Goal: Task Accomplishment & Management: Manage account settings

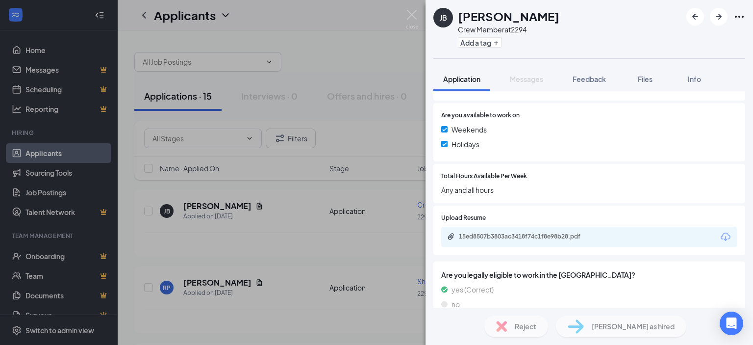
scroll to position [360, 0]
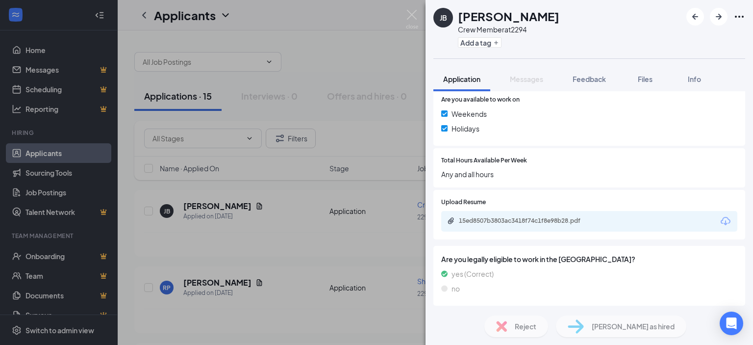
click at [203, 285] on div "[PERSON_NAME] Crew Member at 2294 Add a tag Application Messages Feedback Files…" at bounding box center [376, 172] width 753 height 345
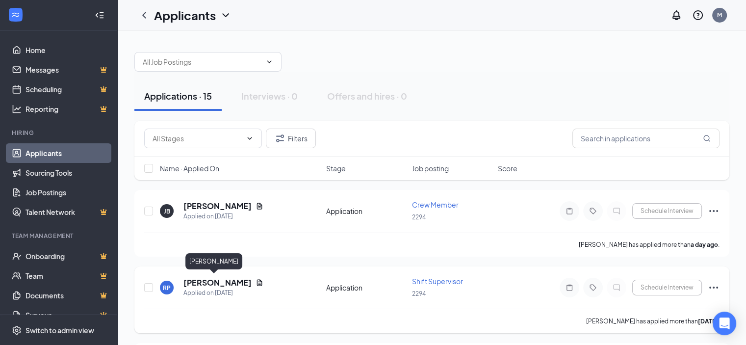
click at [202, 279] on h5 "[PERSON_NAME]" at bounding box center [217, 282] width 68 height 11
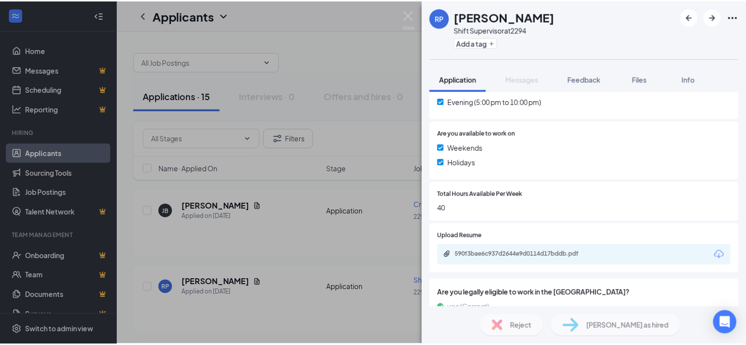
scroll to position [343, 0]
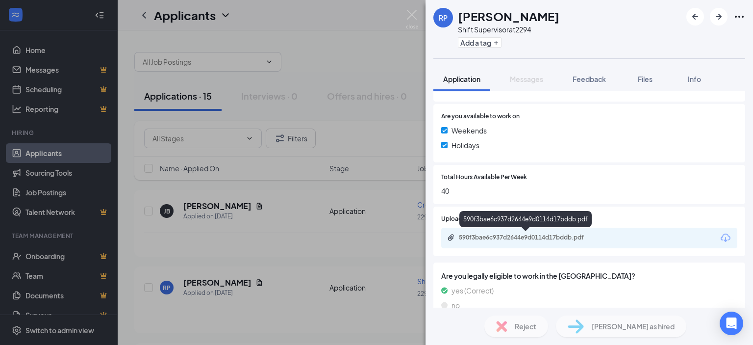
click at [506, 234] on div "590f3bae6c937d2644e9d0114d17bddb.pdf" at bounding box center [527, 237] width 137 height 8
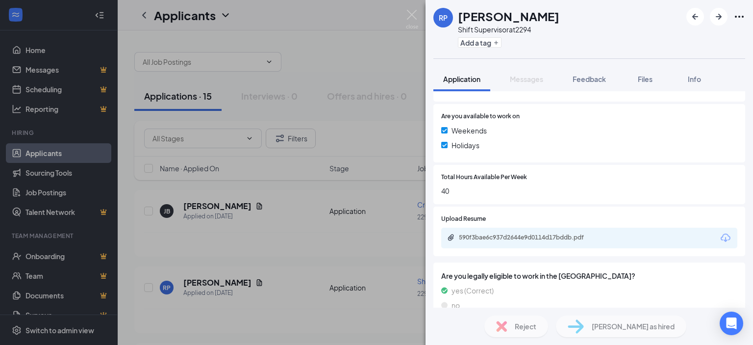
click at [173, 93] on div "RP [PERSON_NAME] Shift Supervisor at 2294 Add a tag Application Messages Feedba…" at bounding box center [376, 172] width 753 height 345
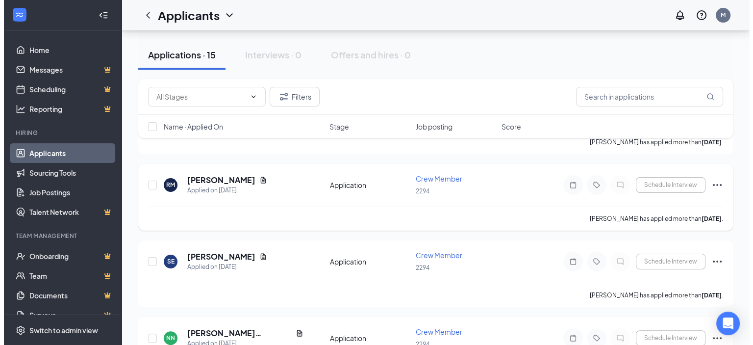
scroll to position [196, 0]
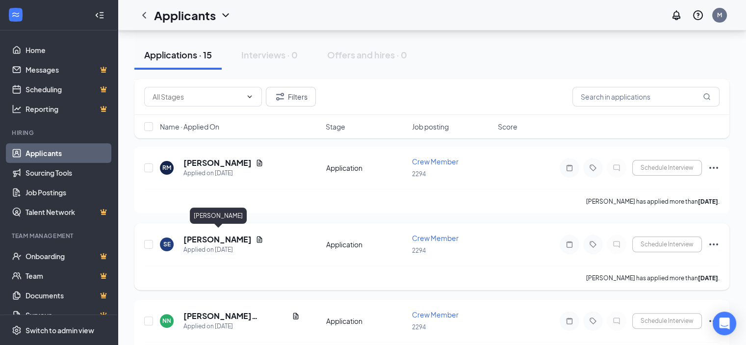
click at [216, 236] on h5 "[PERSON_NAME]" at bounding box center [217, 239] width 68 height 11
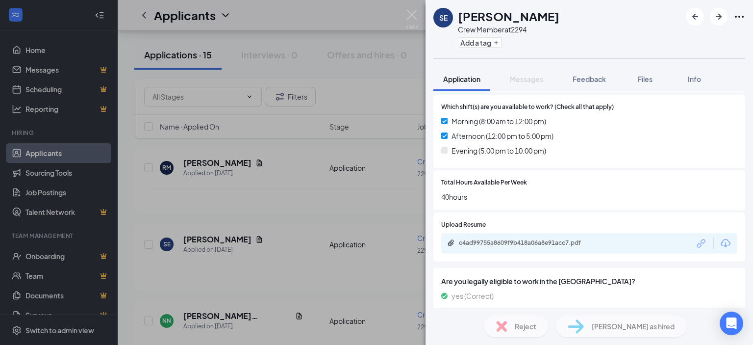
scroll to position [300, 0]
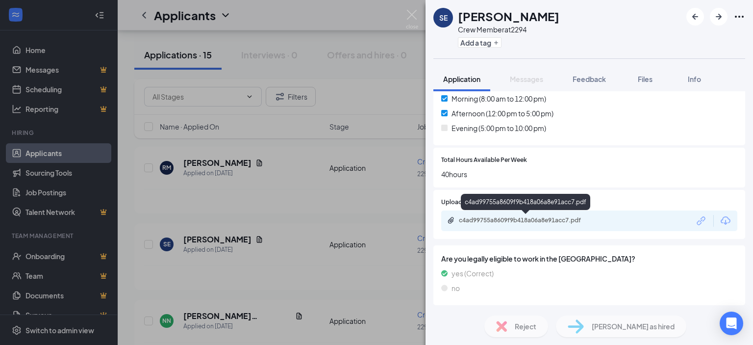
click at [526, 221] on div "c4ad99755a8609f9b418a06a8e91acc7.pdf" at bounding box center [527, 220] width 137 height 8
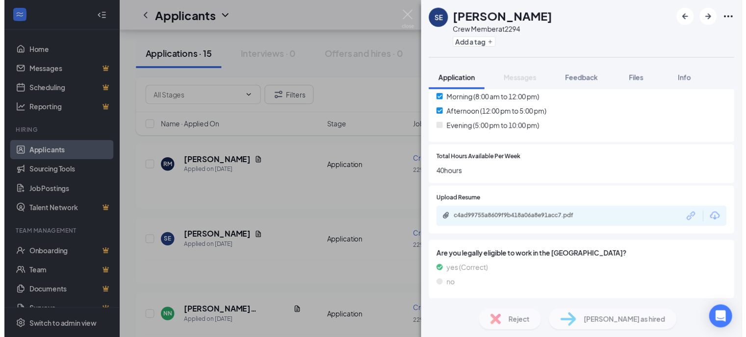
scroll to position [296, 0]
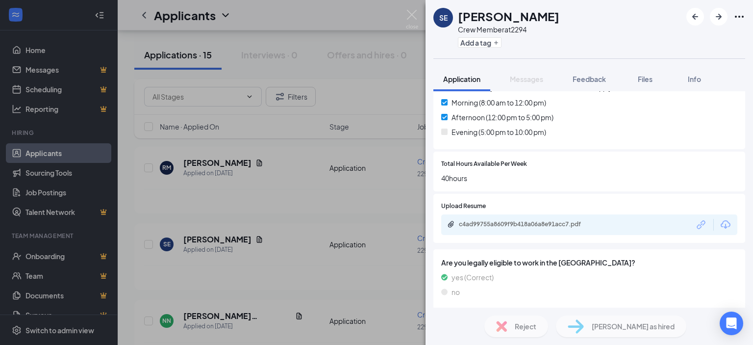
click at [158, 54] on div "SE [PERSON_NAME] Crew Member at 2294 Add a tag Application Messages Feedback Fi…" at bounding box center [376, 172] width 753 height 345
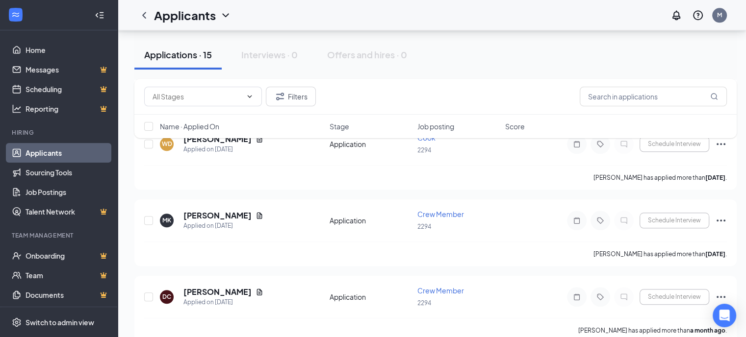
scroll to position [985, 0]
click at [210, 286] on h5 "[PERSON_NAME]" at bounding box center [217, 291] width 68 height 11
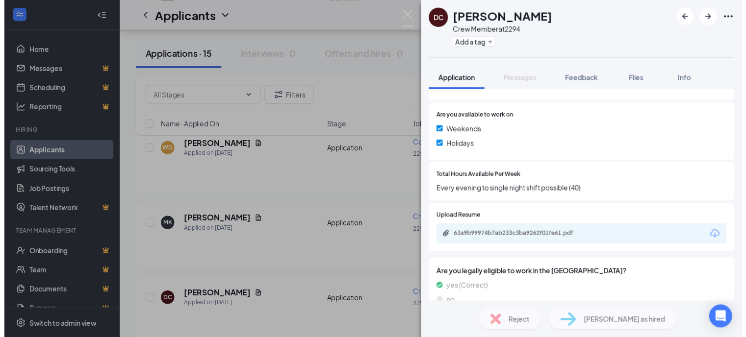
scroll to position [343, 0]
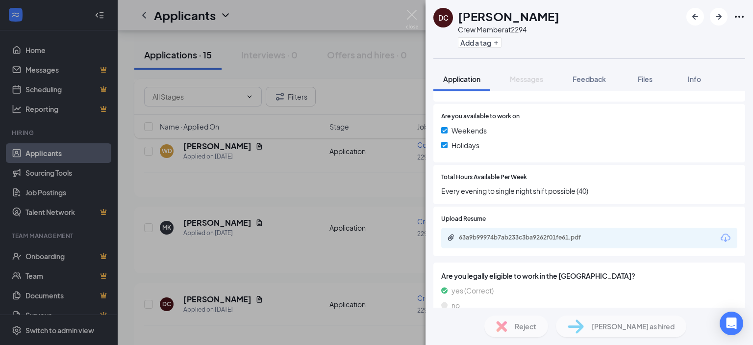
click at [173, 58] on div "DC [PERSON_NAME] Crew Member at 2294 Add a tag Application Messages Feedback Fi…" at bounding box center [376, 172] width 753 height 345
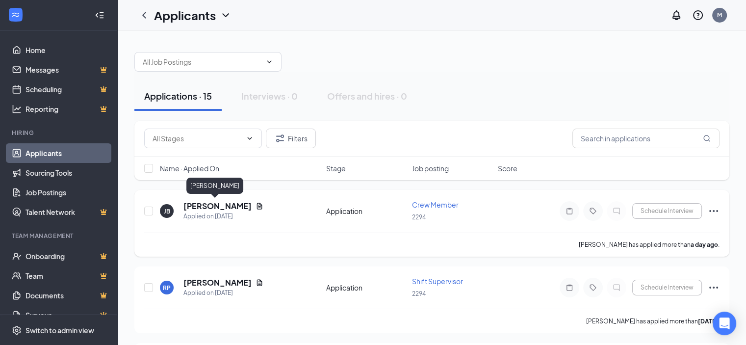
click at [198, 205] on h5 "[PERSON_NAME]" at bounding box center [217, 206] width 68 height 11
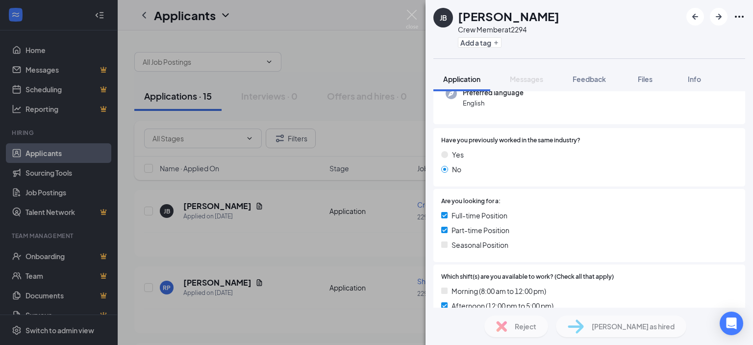
scroll to position [196, 0]
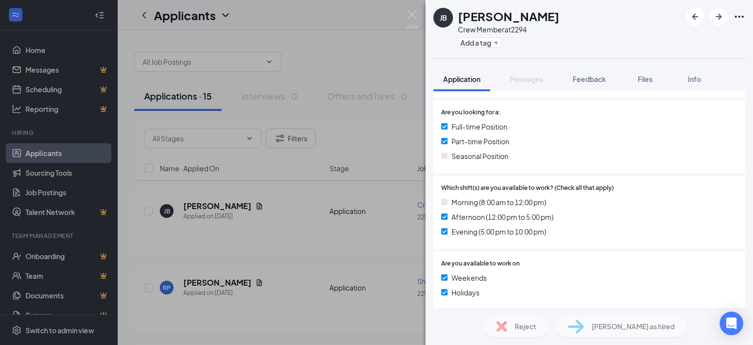
click at [193, 282] on div "[PERSON_NAME] Crew Member at 2294 Add a tag Application Messages Feedback Files…" at bounding box center [376, 172] width 753 height 345
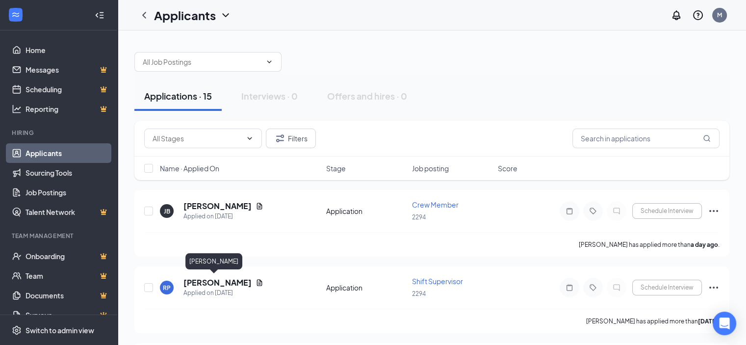
click at [193, 282] on h5 "[PERSON_NAME]" at bounding box center [217, 282] width 68 height 11
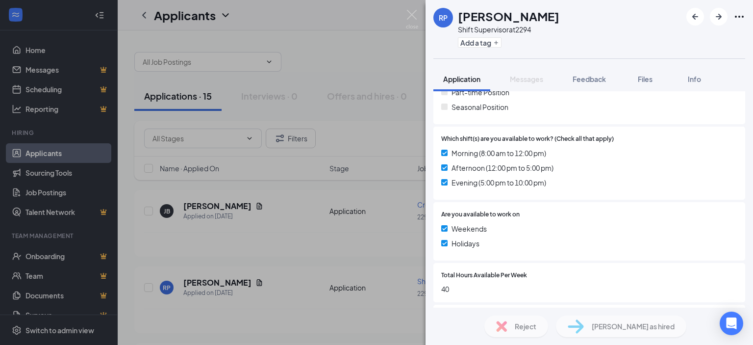
scroll to position [360, 0]
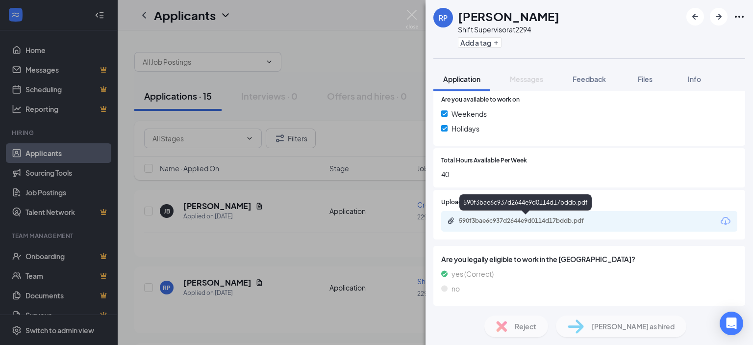
click at [503, 222] on div "590f3bae6c937d2644e9d0114d17bddb.pdf" at bounding box center [527, 221] width 137 height 8
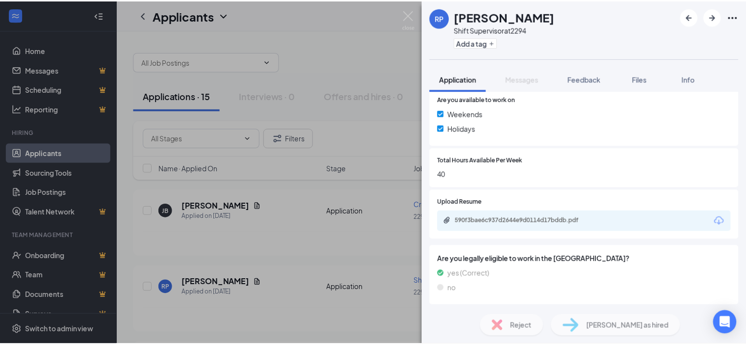
scroll to position [357, 0]
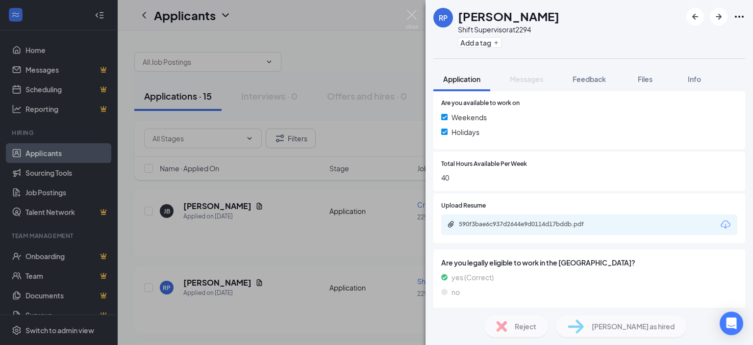
click at [177, 94] on div "RP [PERSON_NAME] Shift Supervisor at 2294 Add a tag Application Messages Feedba…" at bounding box center [376, 172] width 753 height 345
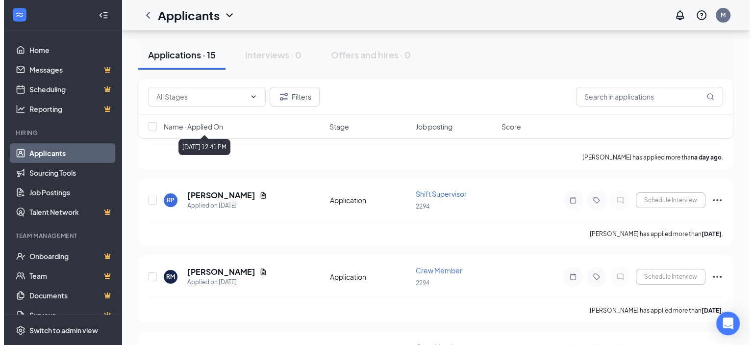
scroll to position [98, 0]
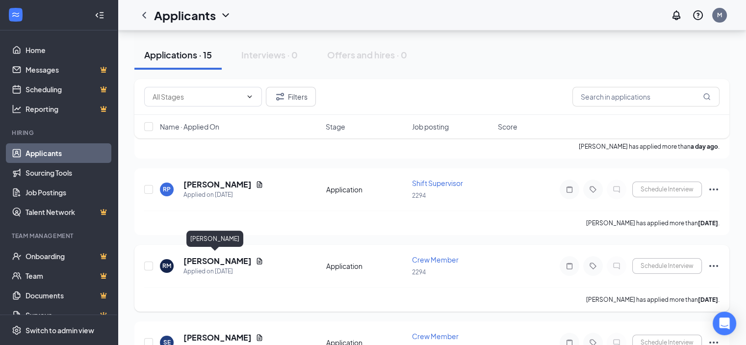
click at [211, 258] on h5 "[PERSON_NAME]" at bounding box center [217, 261] width 68 height 11
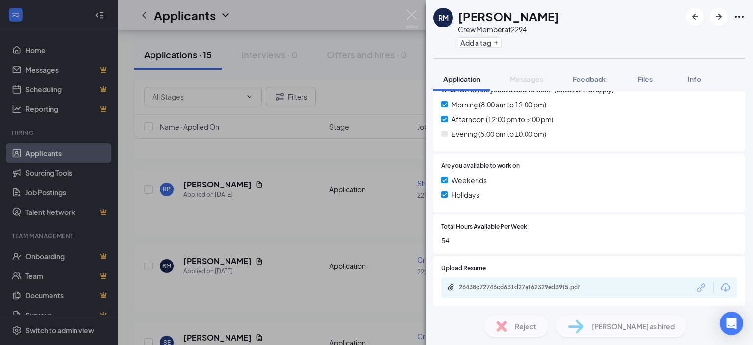
scroll to position [294, 0]
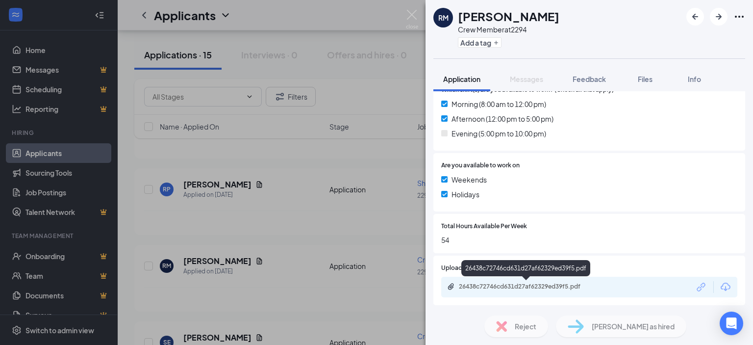
click at [494, 284] on div "26438c72746cd631d27af62329ed39f5.pdf" at bounding box center [527, 286] width 137 height 8
